Goal: Find specific page/section: Find specific page/section

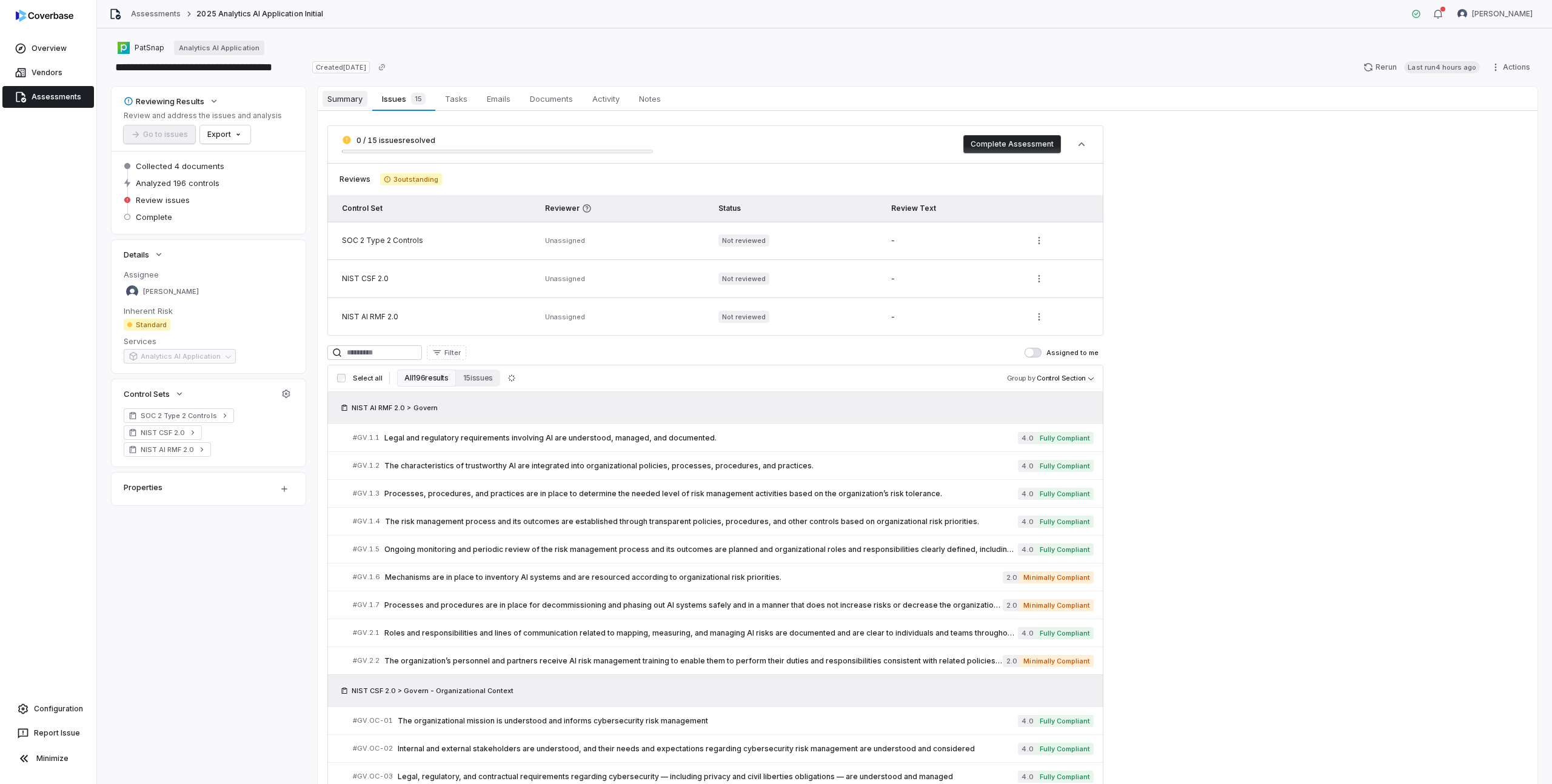
click at [346, 100] on span "Summary" at bounding box center [345, 99] width 45 height 16
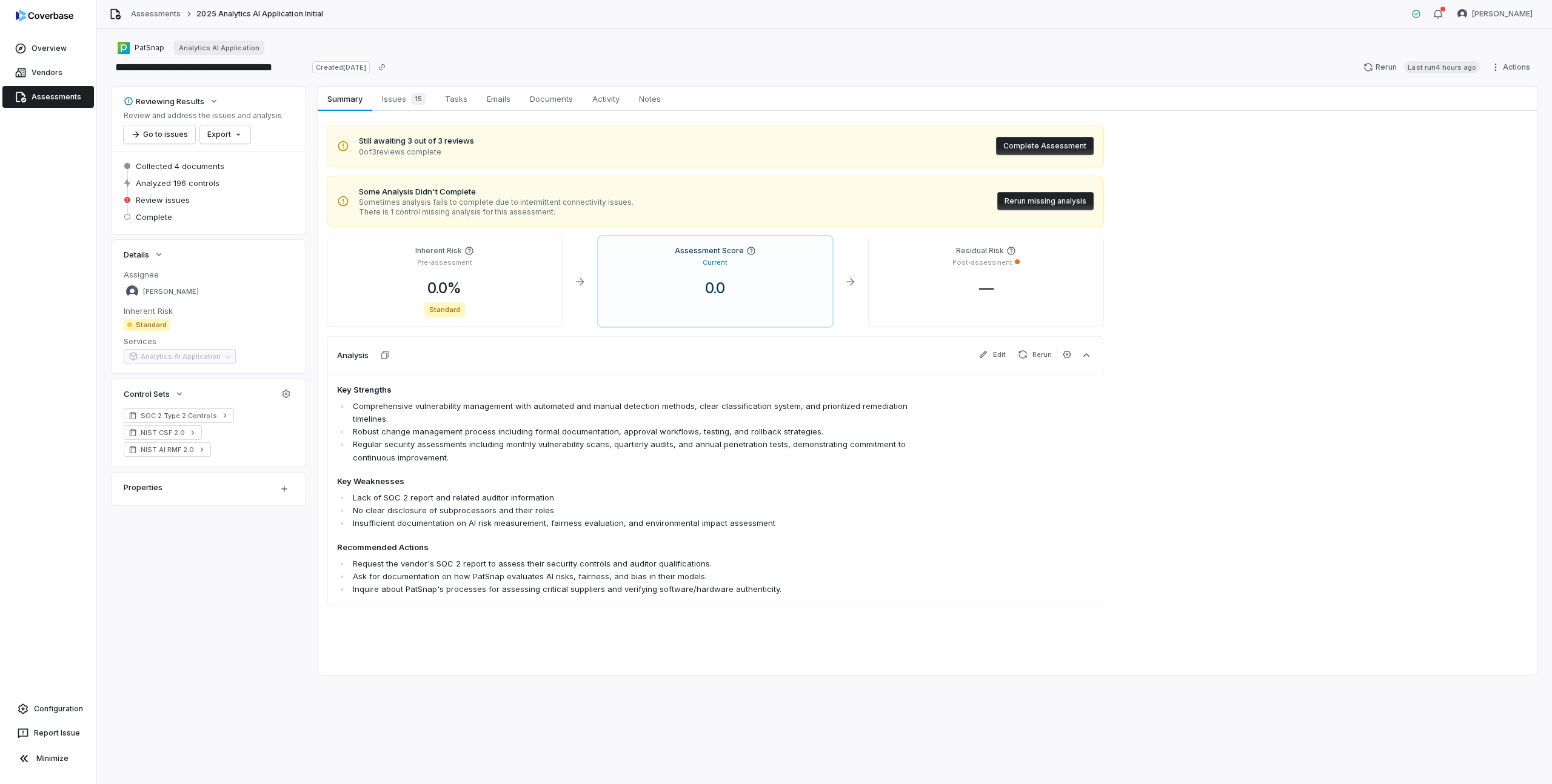
click at [1046, 202] on button "Rerun missing analysis" at bounding box center [1045, 201] width 96 height 18
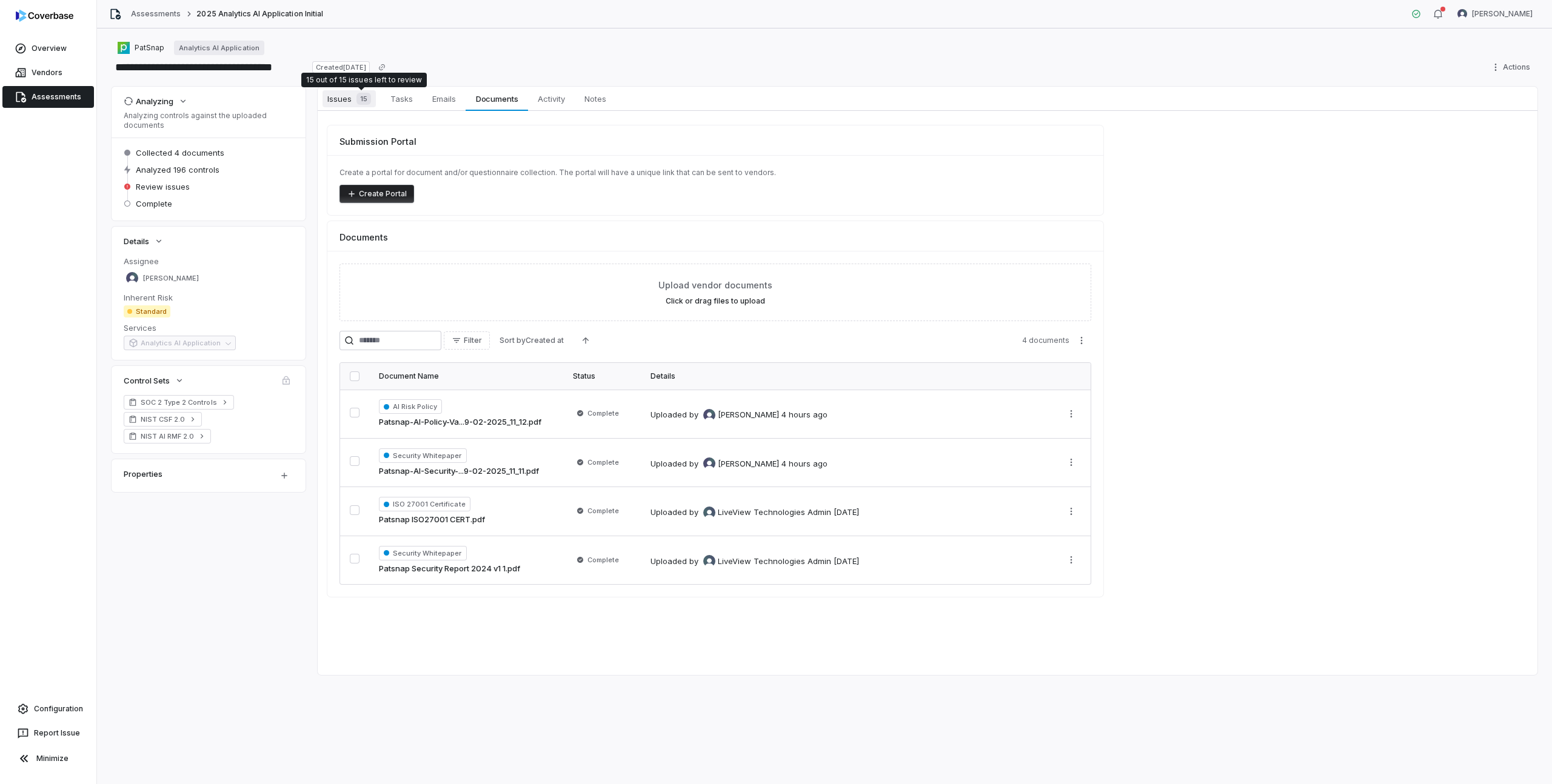
click at [350, 99] on span "Issues 15" at bounding box center [349, 99] width 53 height 17
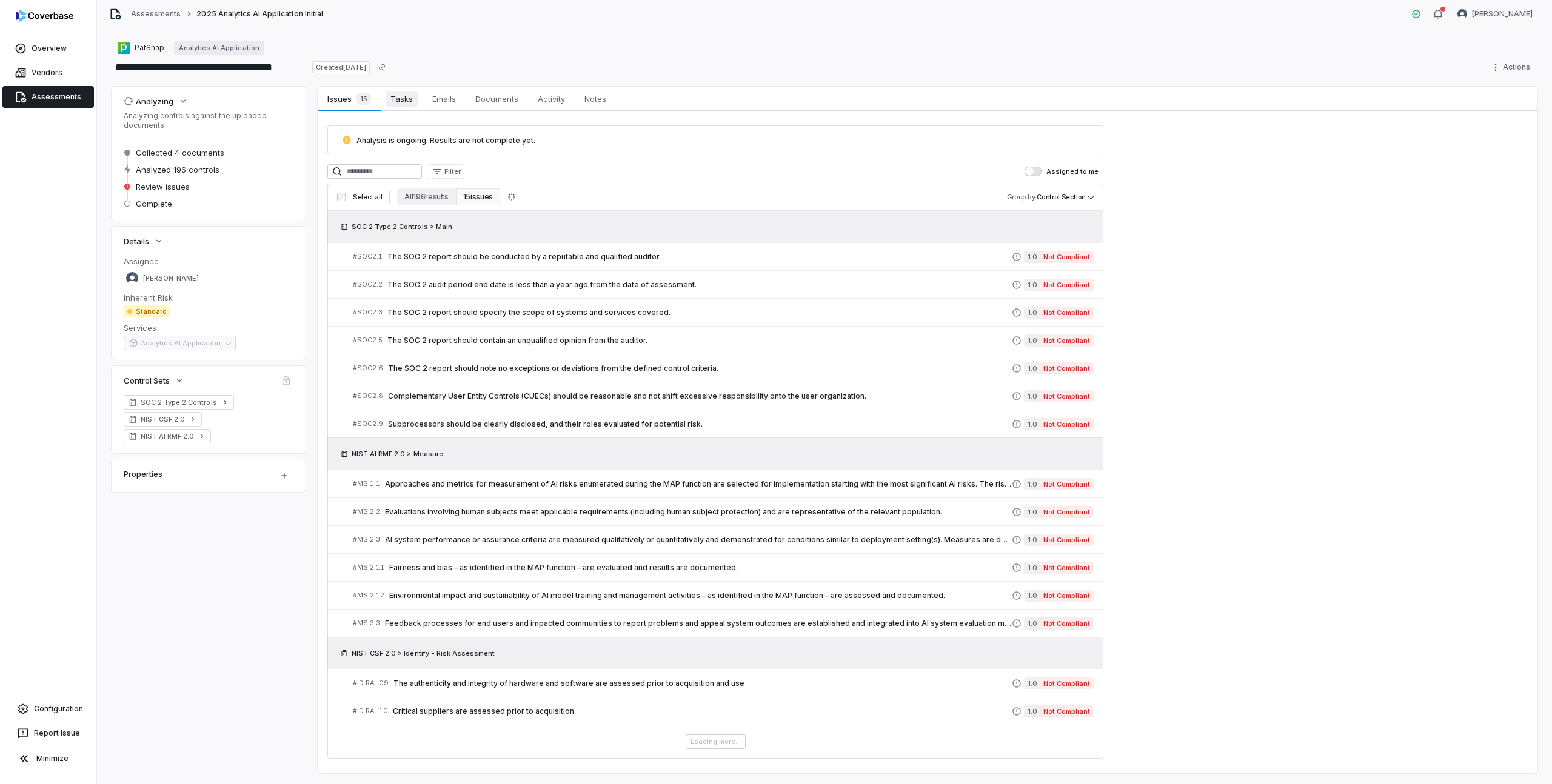
click at [407, 99] on span "Tasks" at bounding box center [401, 99] width 32 height 16
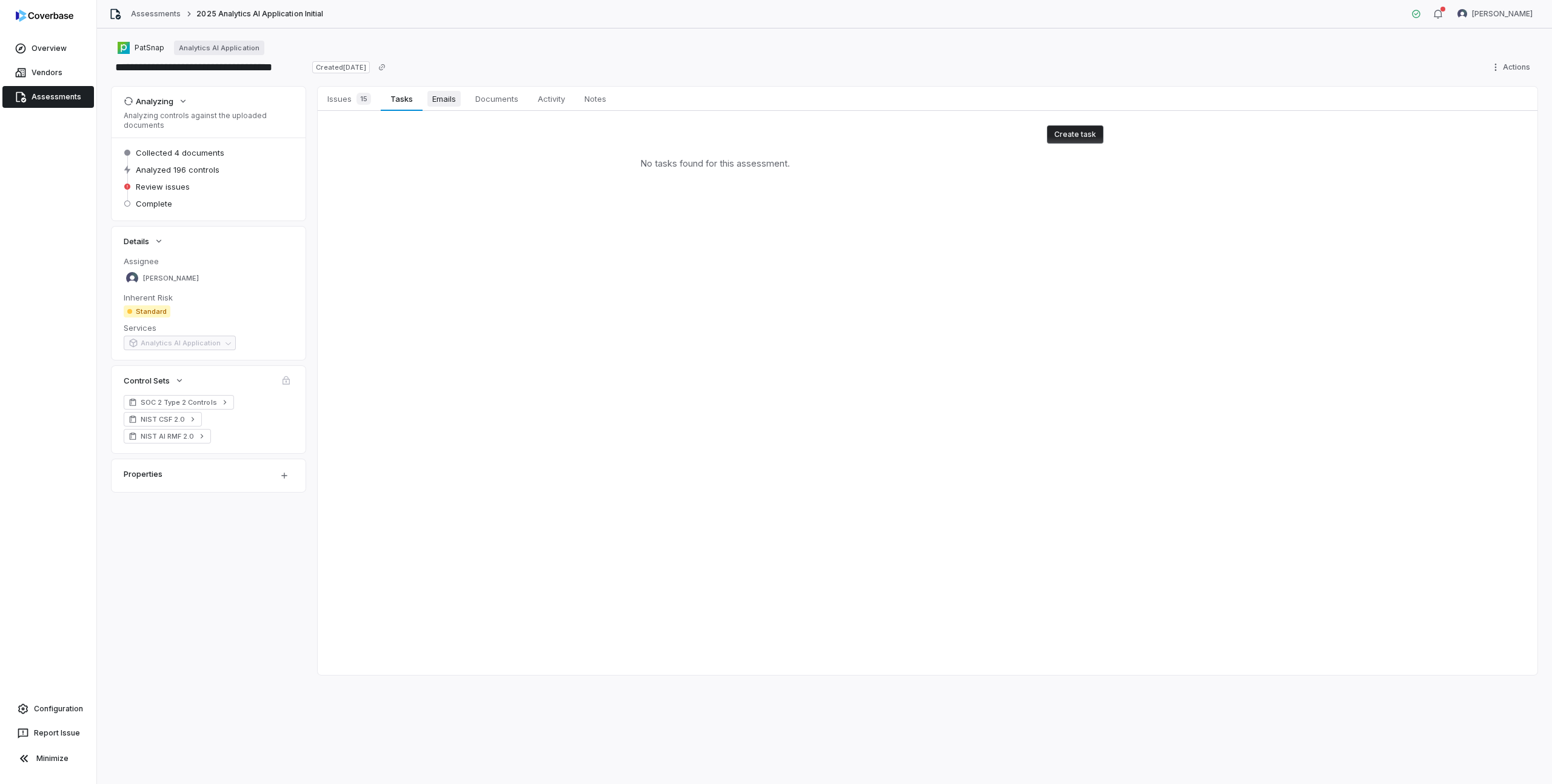
click at [446, 96] on span "Emails" at bounding box center [444, 99] width 33 height 16
click at [498, 101] on span "Documents" at bounding box center [496, 99] width 52 height 16
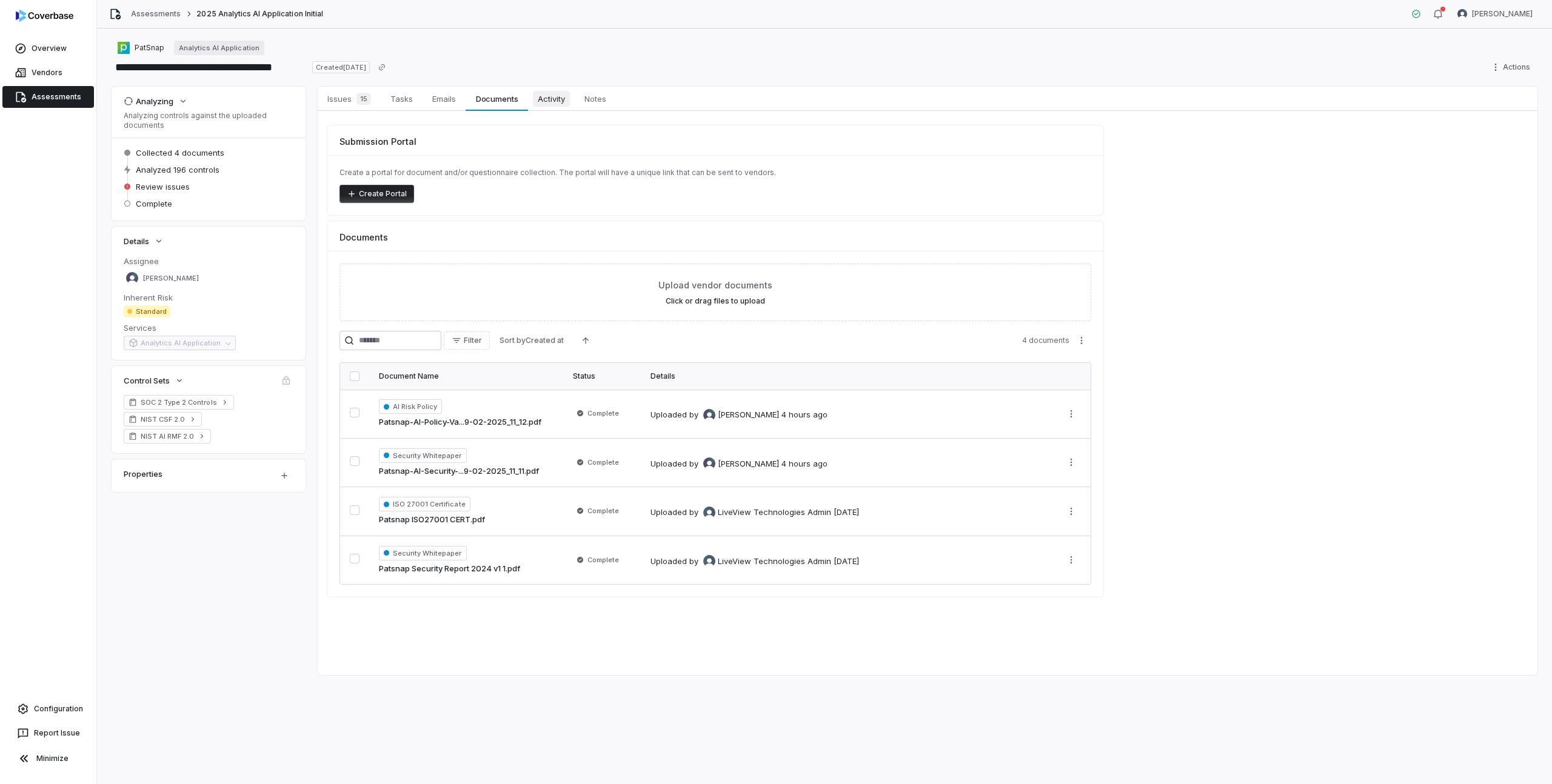
click at [548, 104] on span "Activity" at bounding box center [551, 99] width 37 height 16
